Goal: Transaction & Acquisition: Purchase product/service

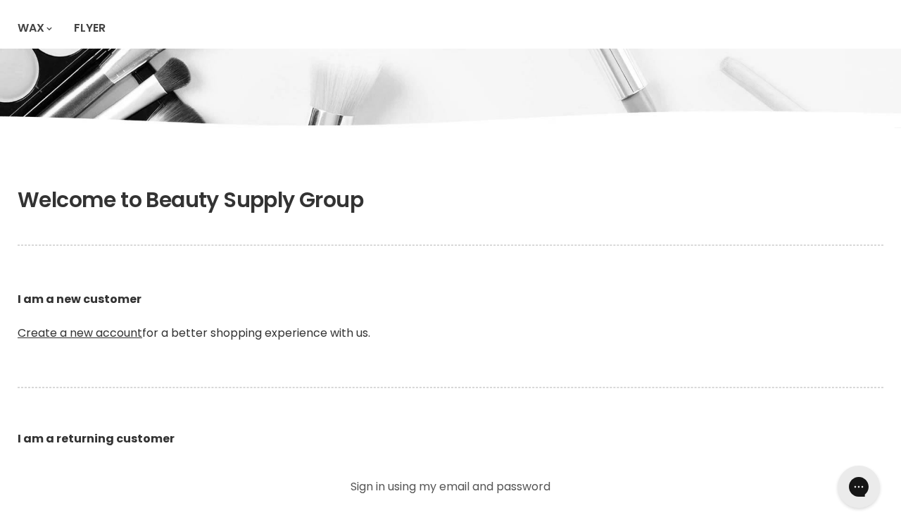
scroll to position [230, 0]
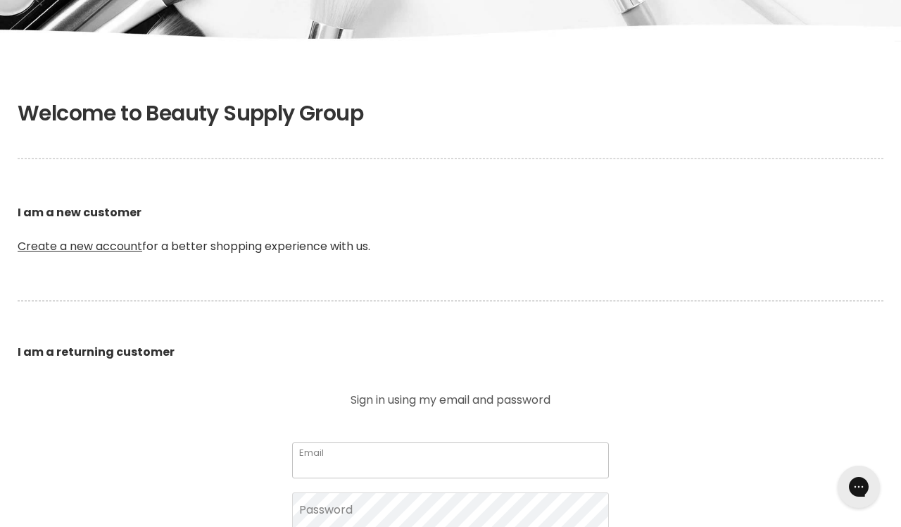
type input "[EMAIL_ADDRESS][DOMAIN_NAME]"
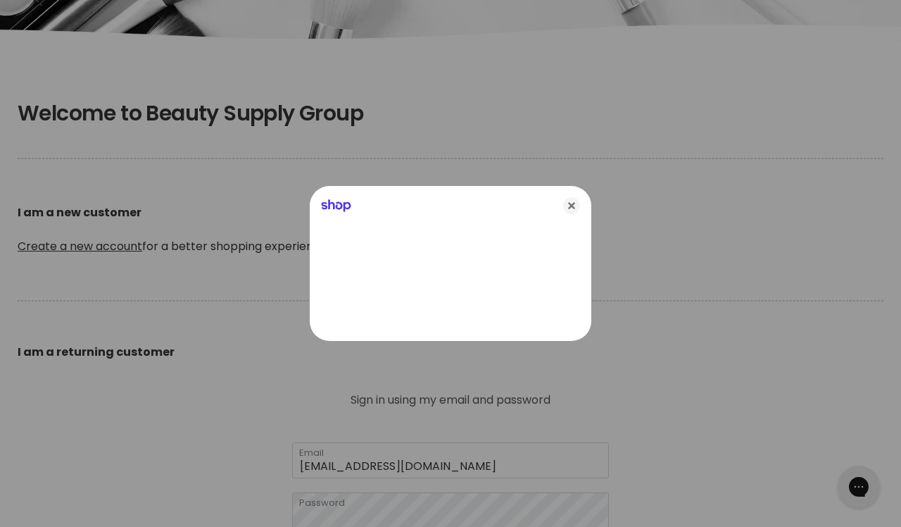
click at [462, 403] on div at bounding box center [450, 263] width 901 height 527
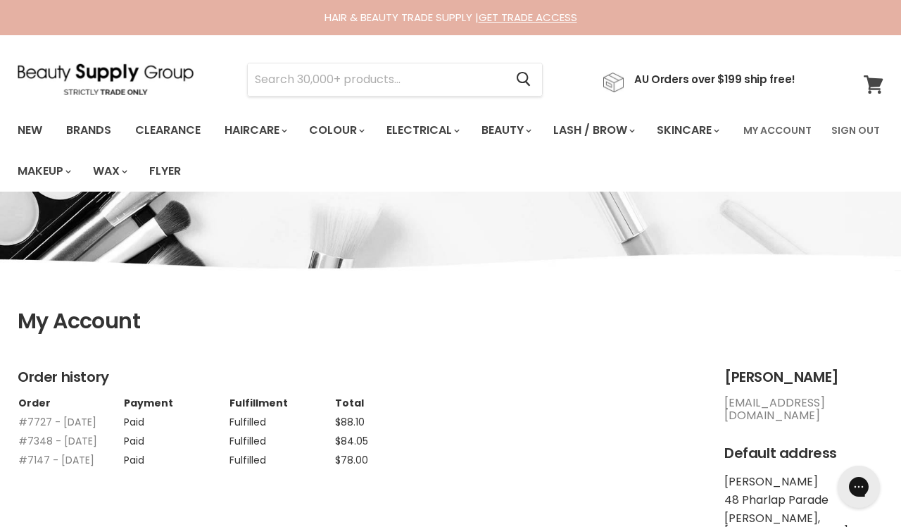
click at [879, 87] on icon at bounding box center [874, 84] width 20 height 18
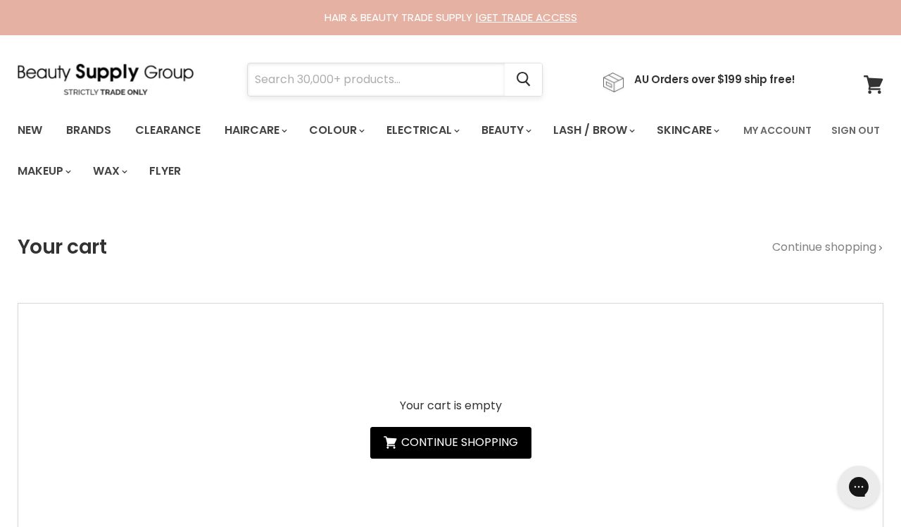
click at [461, 75] on input "Search" at bounding box center [376, 79] width 257 height 32
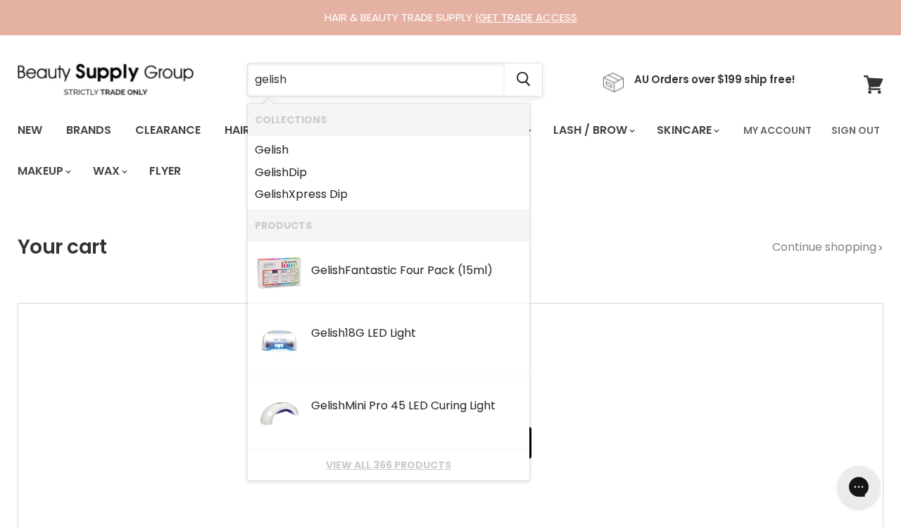
type input "relish"
drag, startPoint x: 461, startPoint y: 75, endPoint x: 283, endPoint y: 152, distance: 194.0
click at [283, 152] on b "Gelish" at bounding box center [272, 150] width 34 height 16
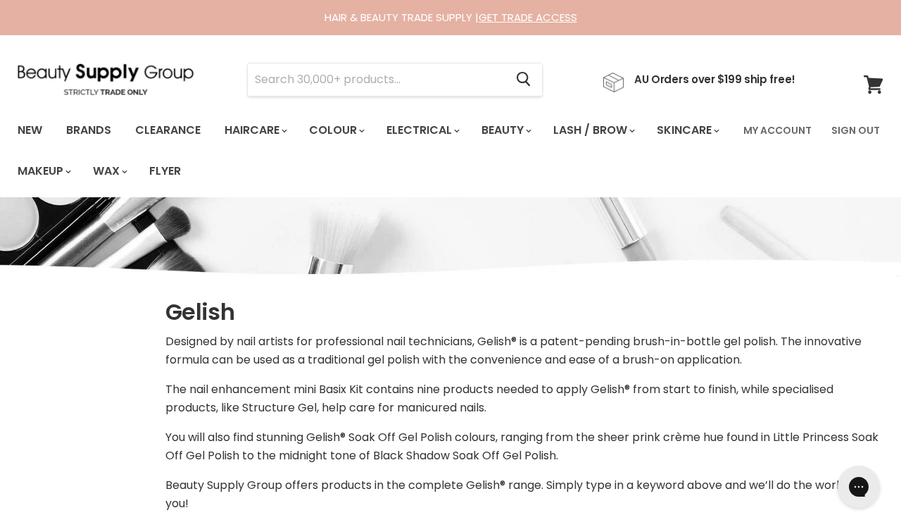
select select "manual"
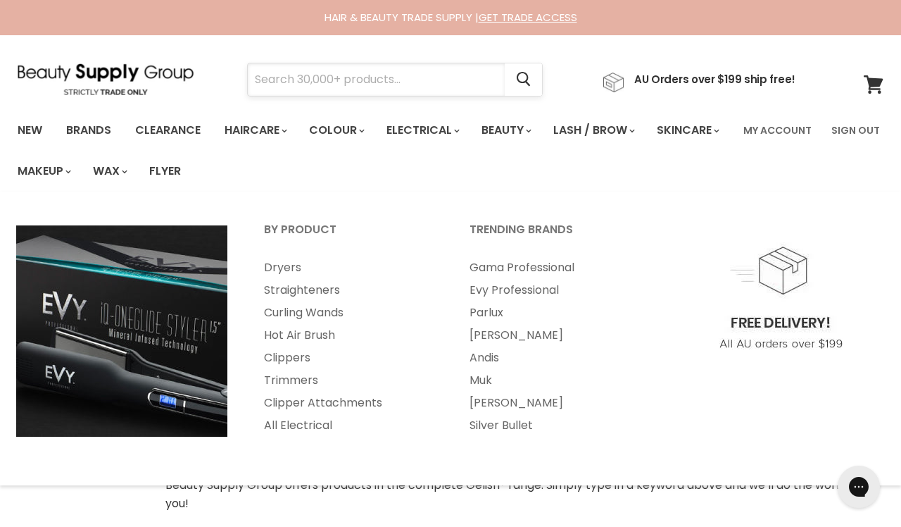
click at [392, 82] on input "Search" at bounding box center [376, 79] width 257 height 32
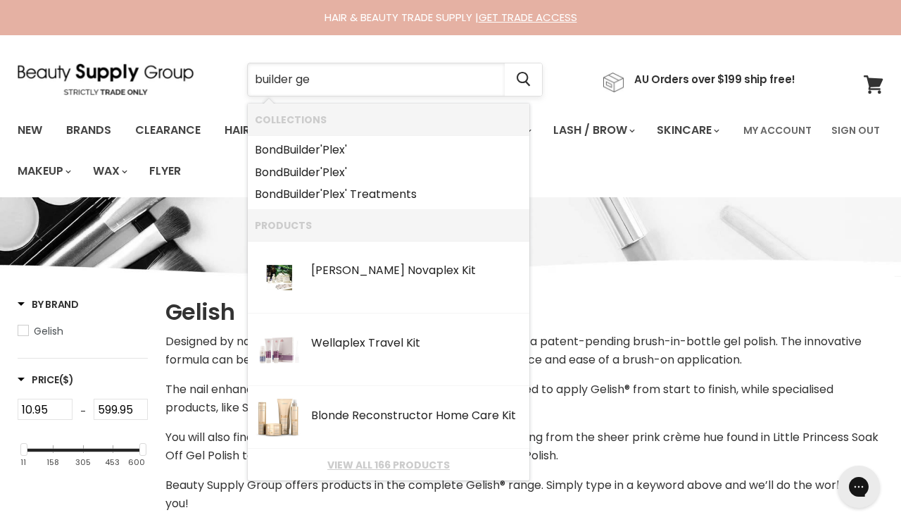
type input "builder gel"
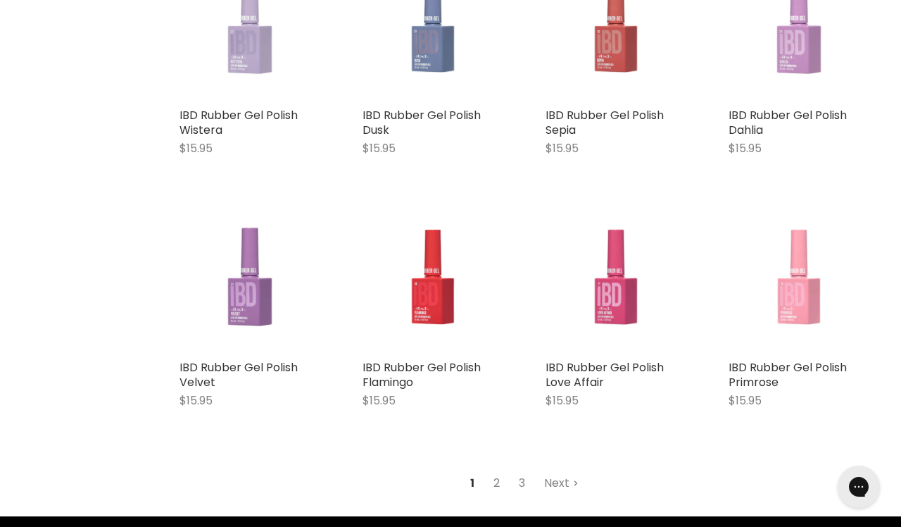
scroll to position [1466, 0]
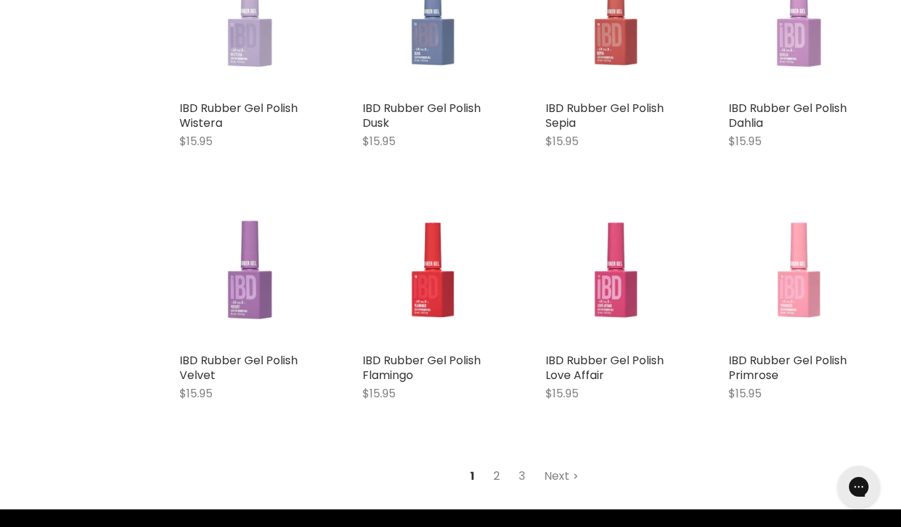
click at [496, 463] on link "2" at bounding box center [497, 475] width 22 height 25
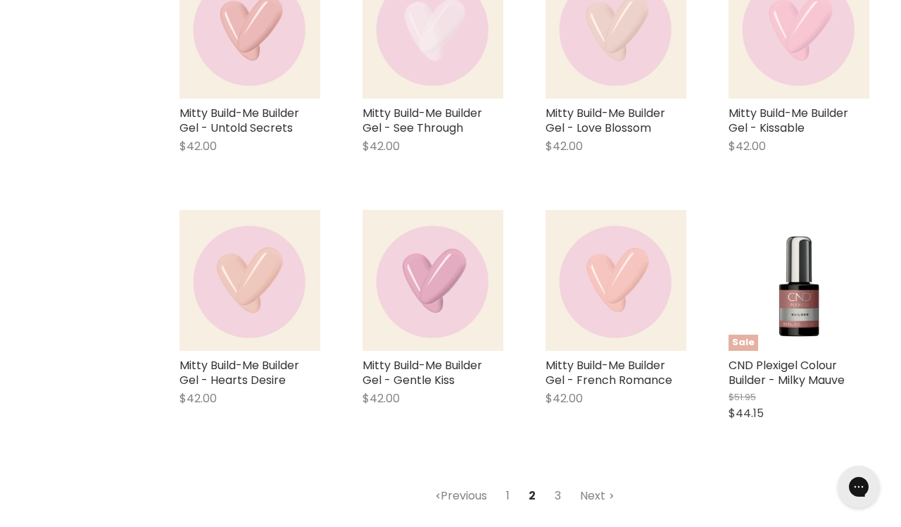
scroll to position [1434, 0]
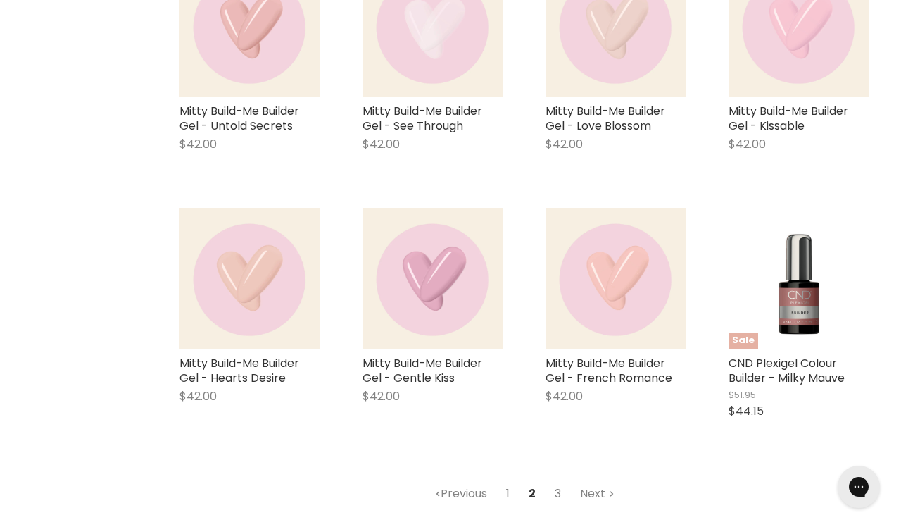
click at [558, 496] on link "3" at bounding box center [558, 493] width 22 height 25
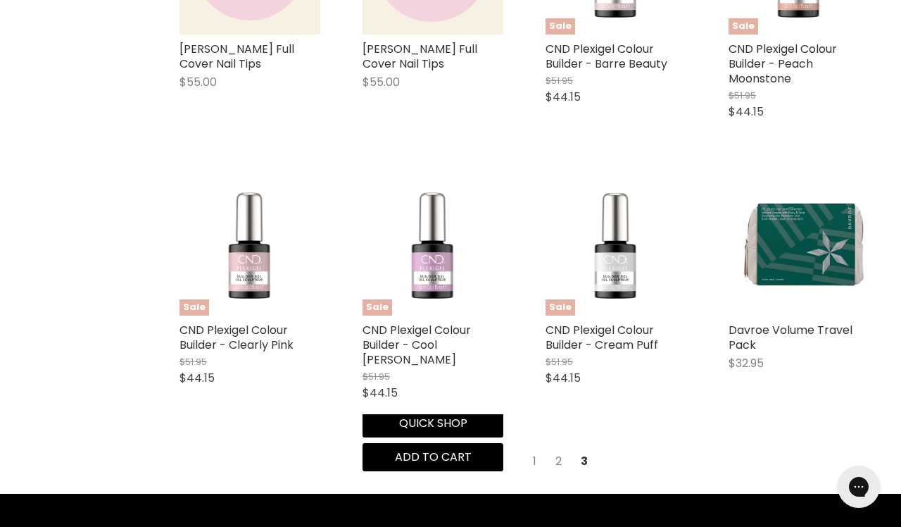
scroll to position [1294, 0]
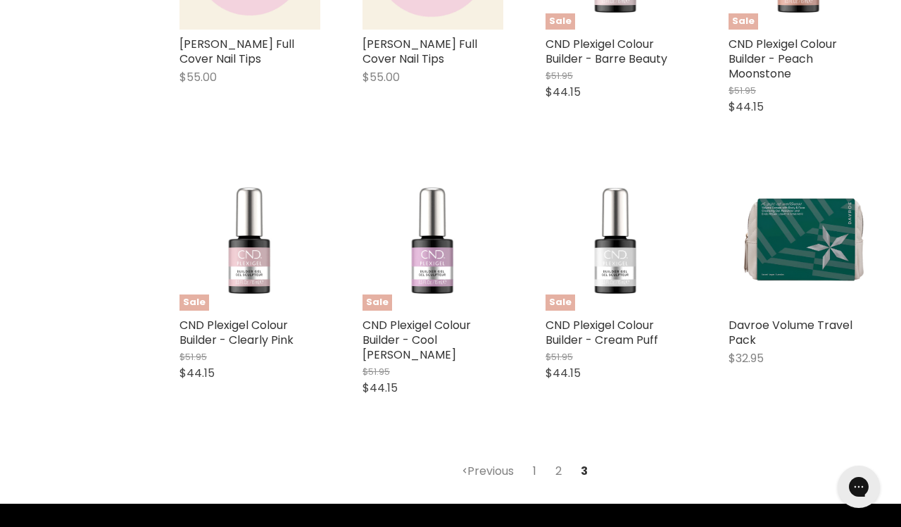
click at [533, 458] on link "1" at bounding box center [534, 470] width 19 height 25
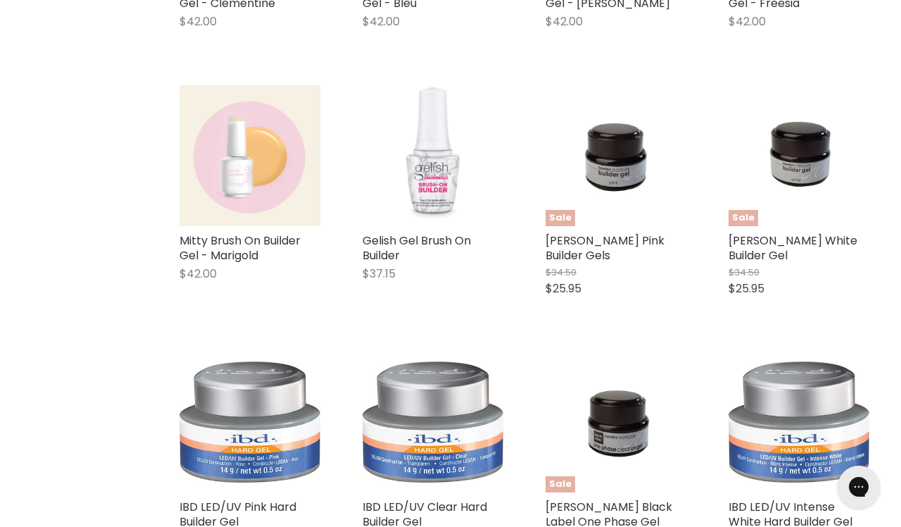
scroll to position [844, 0]
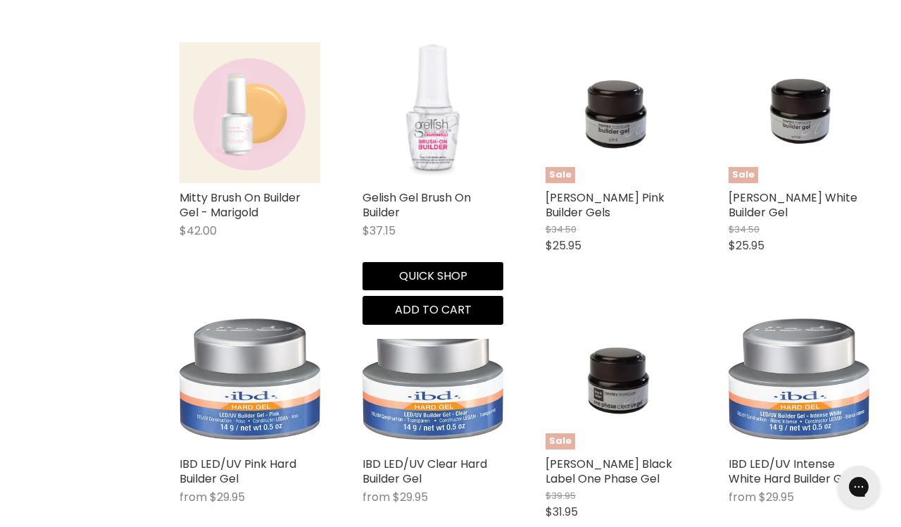
click at [418, 131] on img "Main content" at bounding box center [433, 112] width 73 height 141
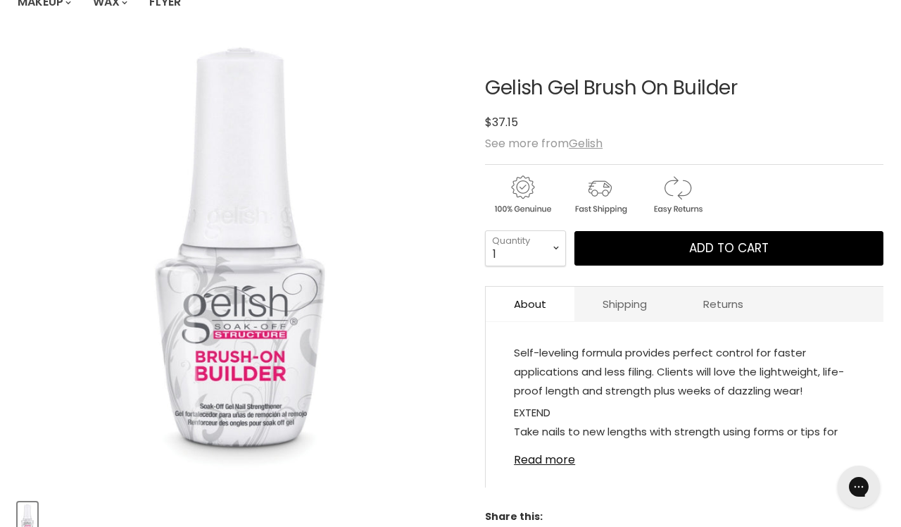
scroll to position [173, 0]
